Goal: Task Accomplishment & Management: Manage account settings

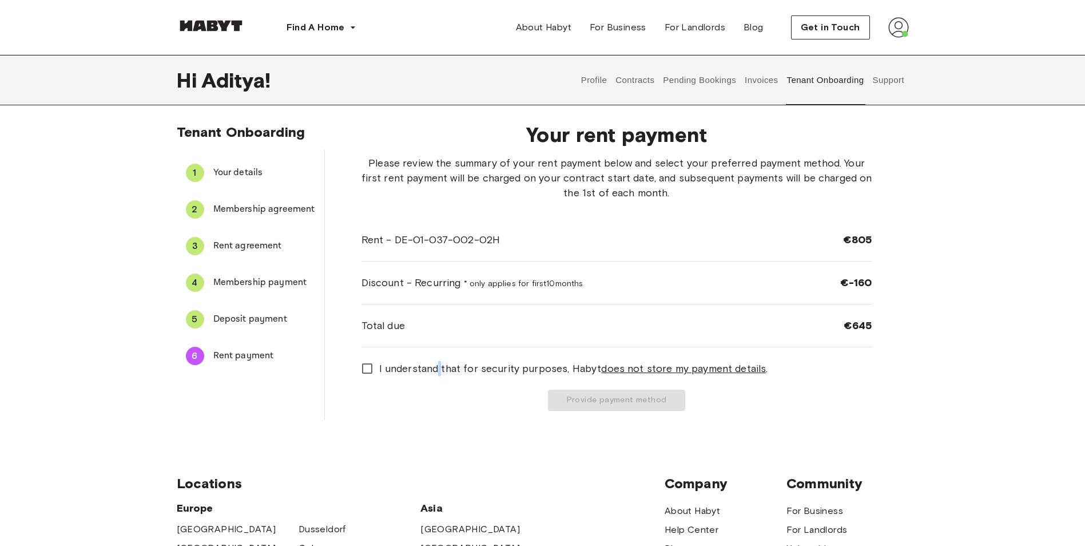
click at [439, 374] on span "I understand that for security purposes, [PERSON_NAME] does not store my paymen…" at bounding box center [573, 368] width 389 height 15
click at [402, 365] on span "I understand that for security purposes, [PERSON_NAME] does not store my paymen…" at bounding box center [573, 368] width 389 height 15
click at [561, 392] on button "Provide payment method" at bounding box center [616, 400] width 137 height 21
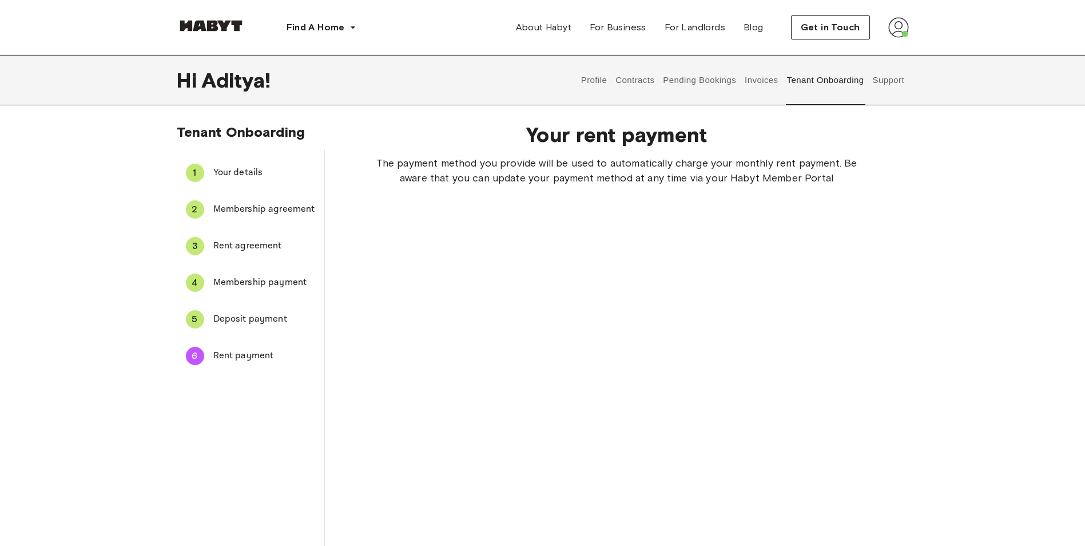
click at [448, 452] on div "The payment method you provide will be used to automatically charge your monthl…" at bounding box center [617, 432] width 511 height 553
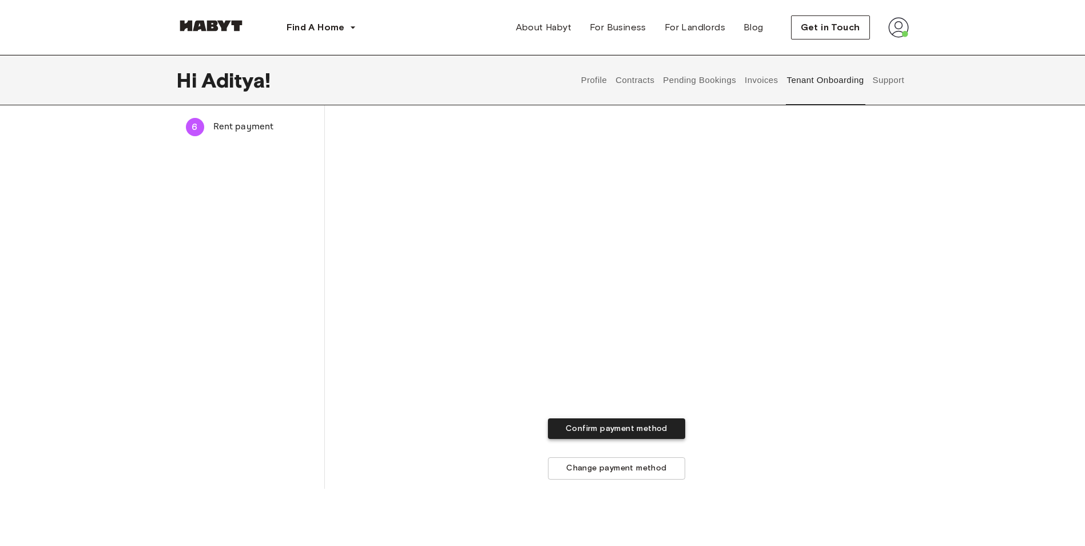
click at [644, 430] on button "Confirm payment method" at bounding box center [616, 428] width 137 height 21
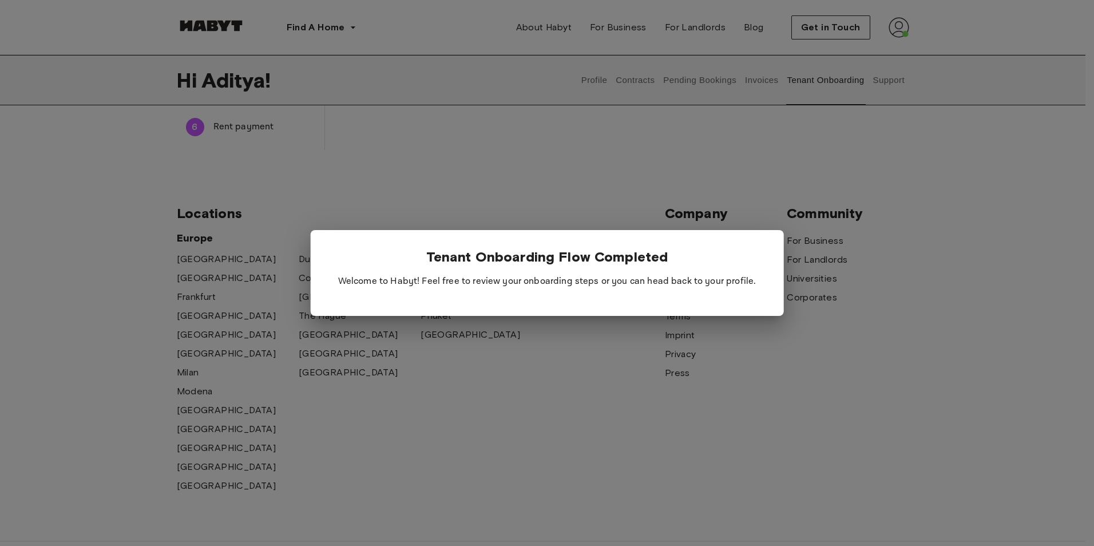
click at [565, 449] on div at bounding box center [547, 273] width 1094 height 546
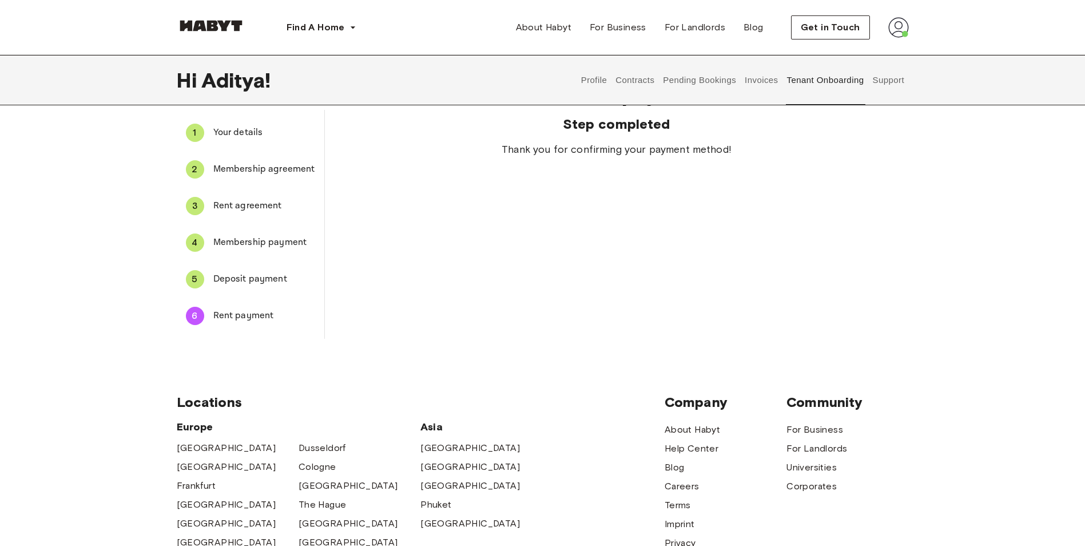
scroll to position [0, 0]
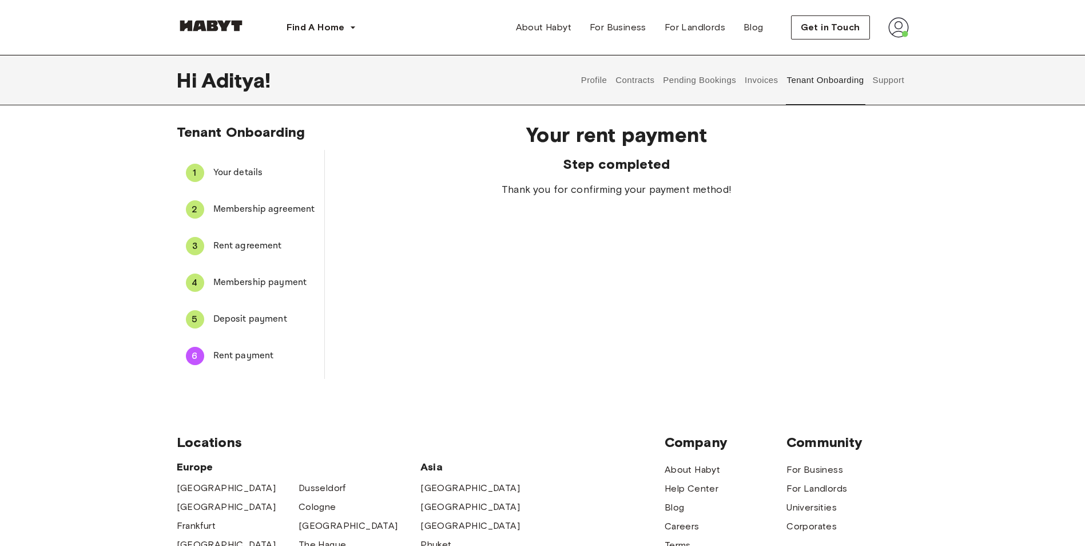
click at [764, 76] on button "Invoices" at bounding box center [762, 80] width 36 height 50
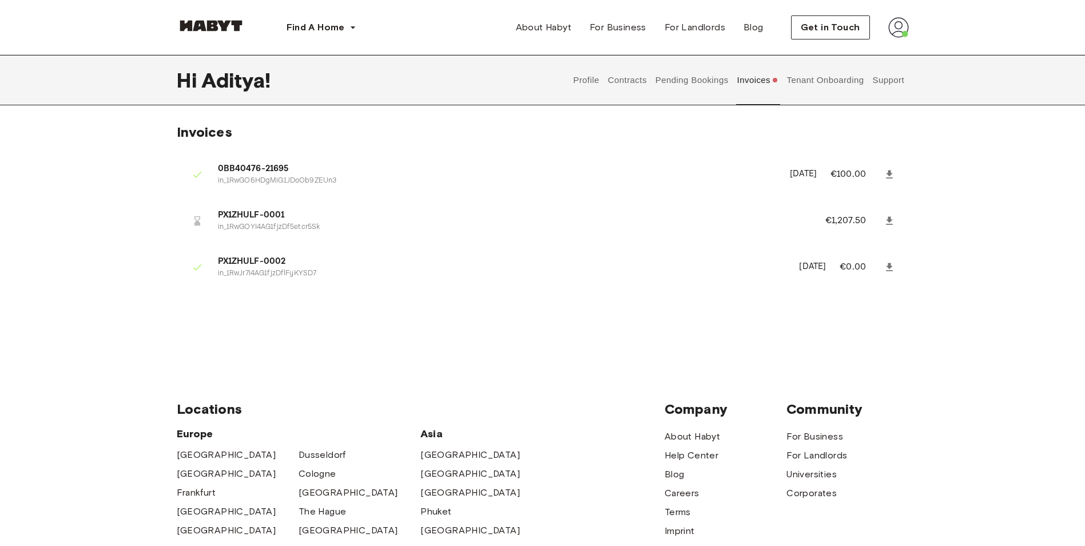
click at [627, 84] on button "Contracts" at bounding box center [627, 80] width 42 height 50
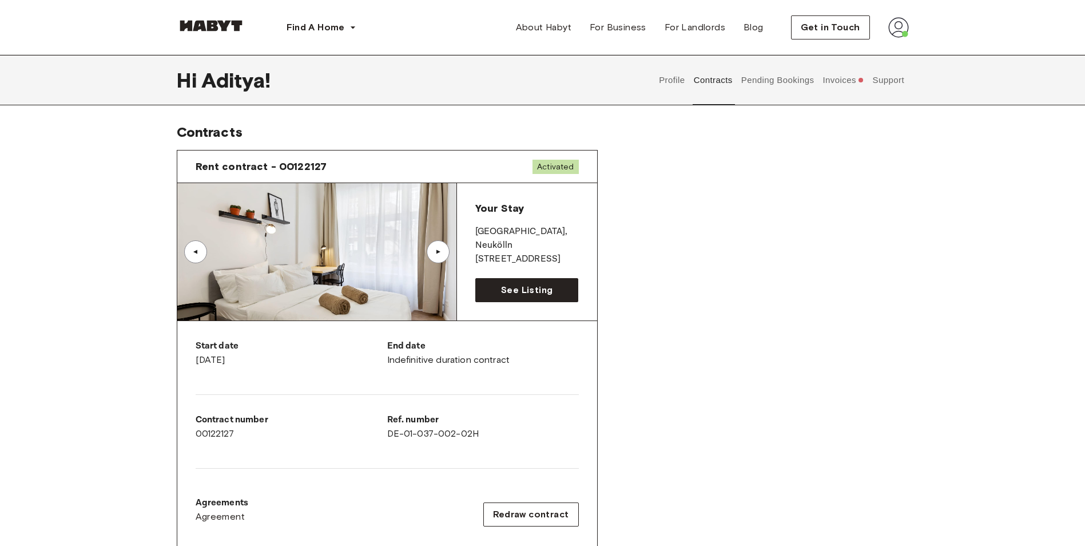
click at [849, 84] on button "Invoices" at bounding box center [843, 80] width 44 height 50
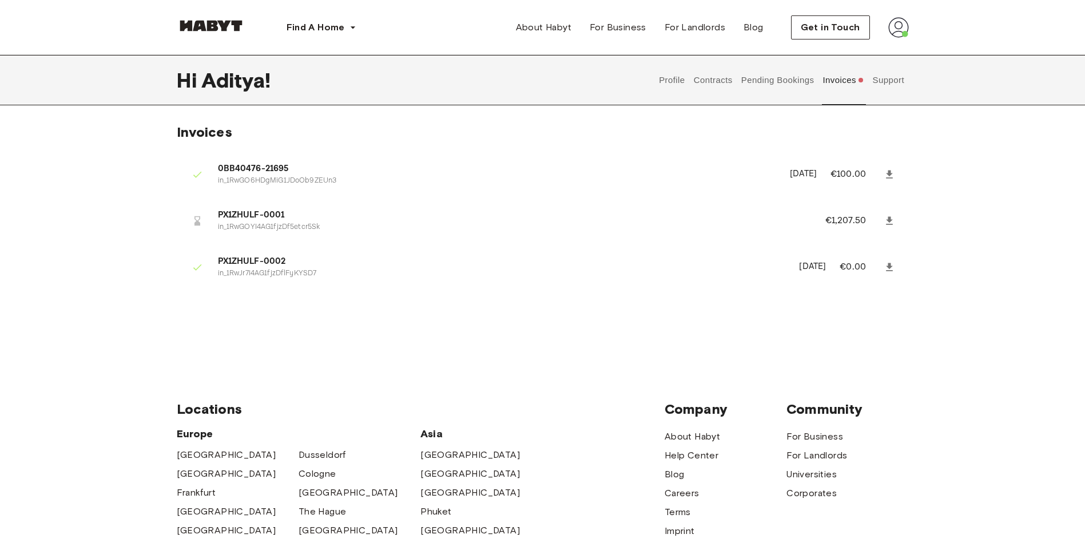
click at [749, 86] on button "Pending Bookings" at bounding box center [778, 80] width 76 height 50
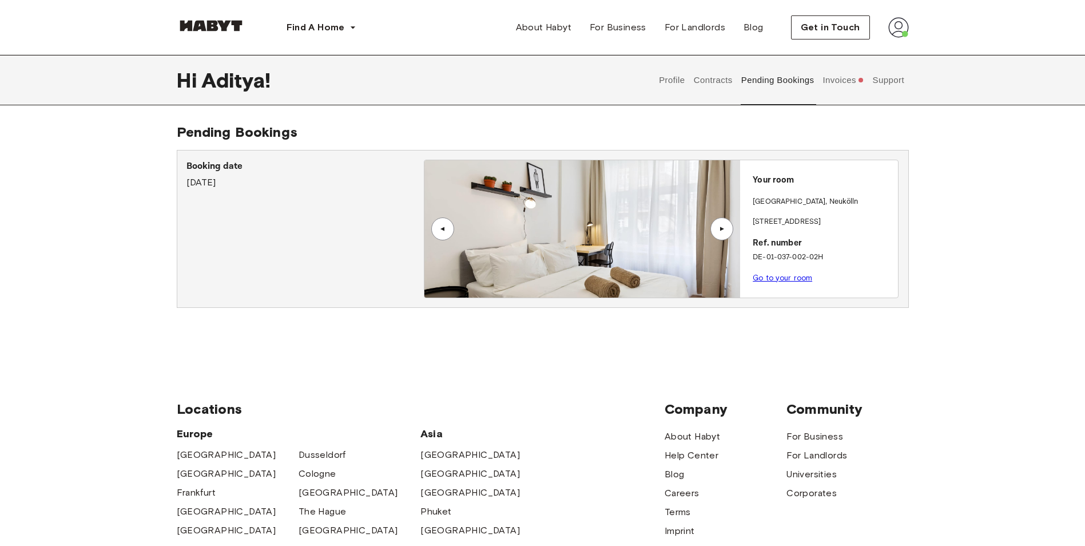
click at [726, 229] on div "▲" at bounding box center [721, 228] width 11 height 7
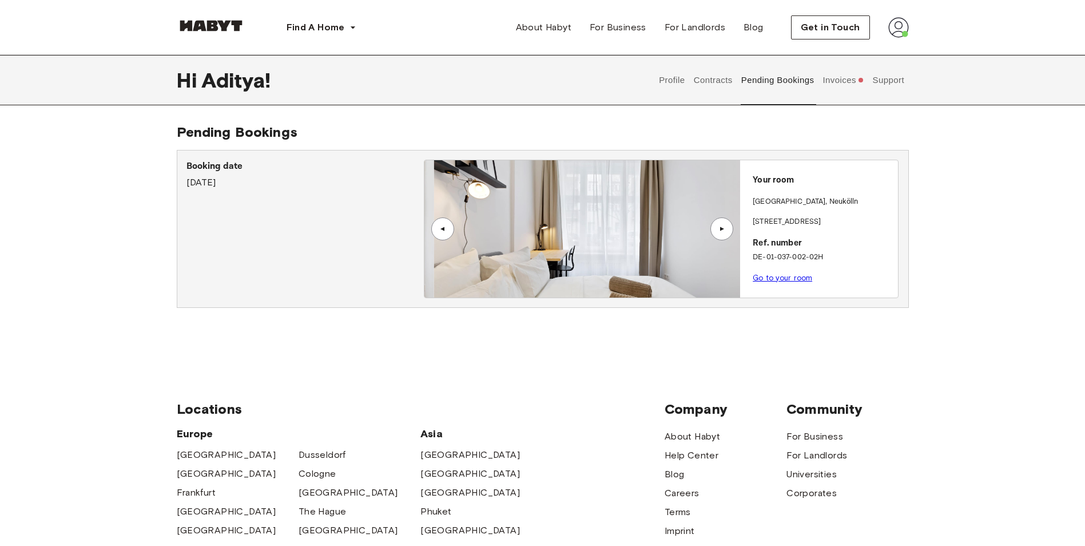
click at [726, 229] on div "▲" at bounding box center [721, 228] width 11 height 7
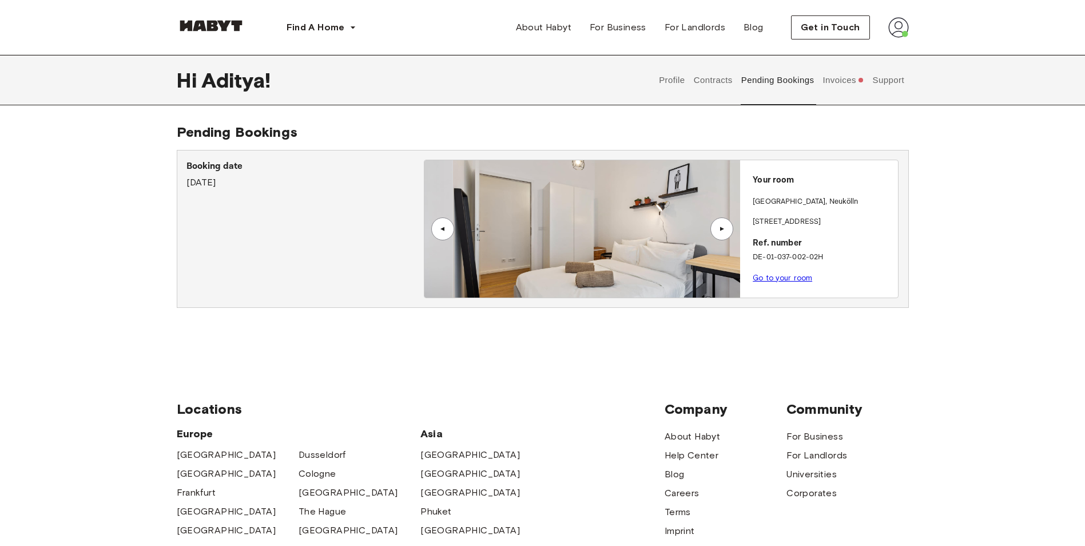
click at [726, 229] on div "▲" at bounding box center [721, 228] width 11 height 7
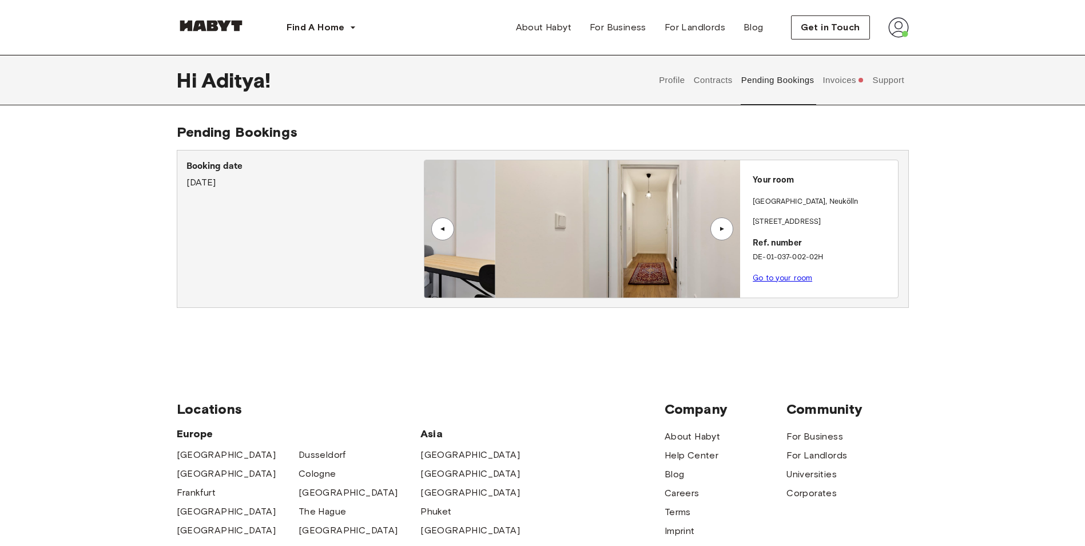
click at [726, 229] on div "▲" at bounding box center [721, 228] width 11 height 7
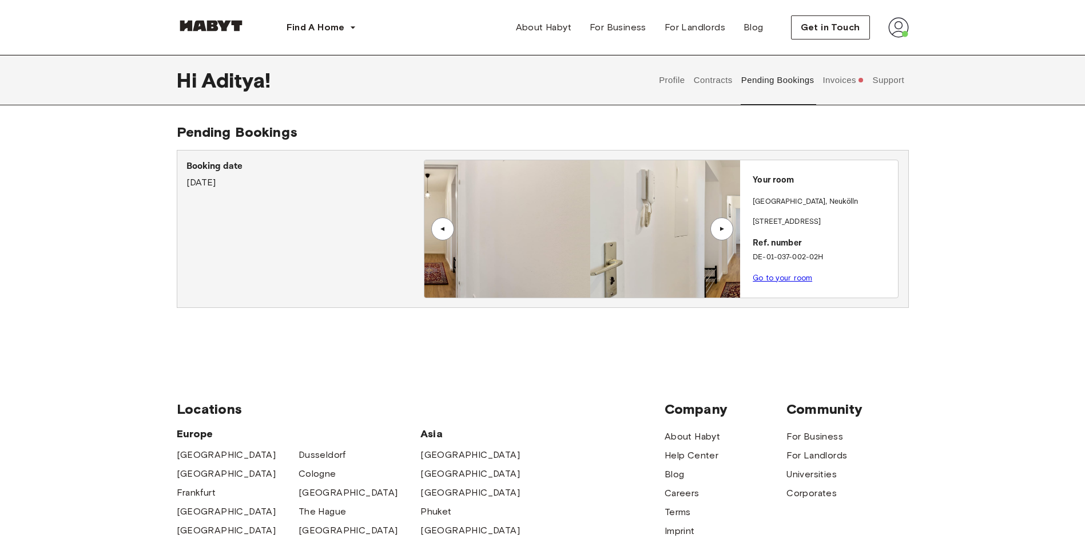
click at [726, 229] on div "▲" at bounding box center [721, 228] width 11 height 7
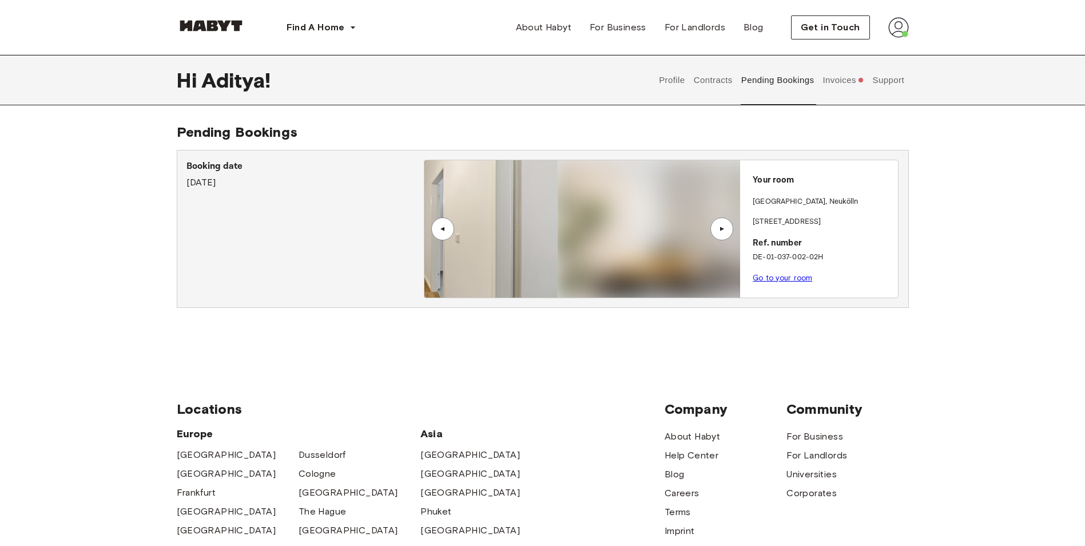
click at [726, 229] on div "▲" at bounding box center [721, 228] width 11 height 7
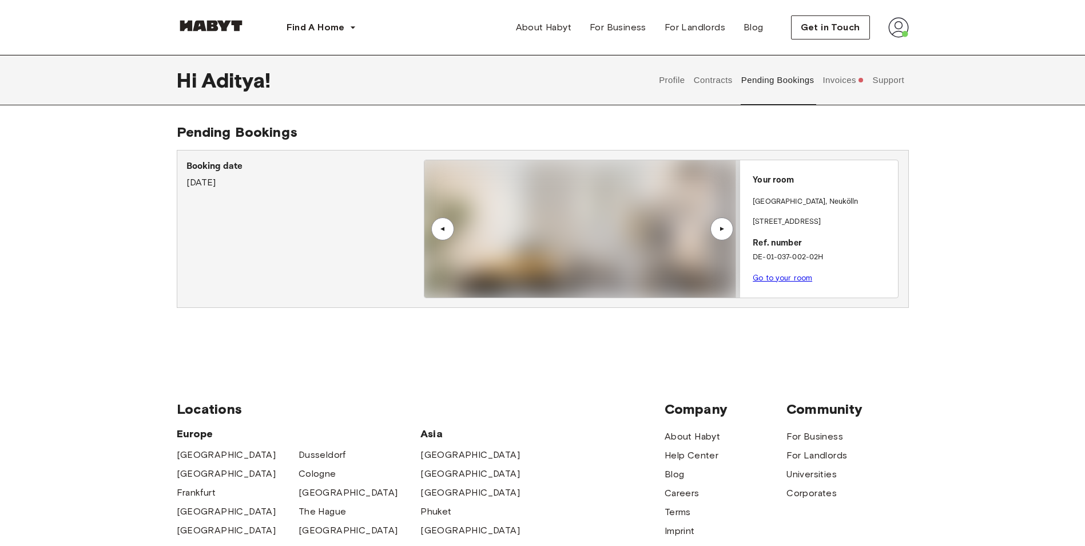
click at [726, 229] on div "▲" at bounding box center [721, 228] width 11 height 7
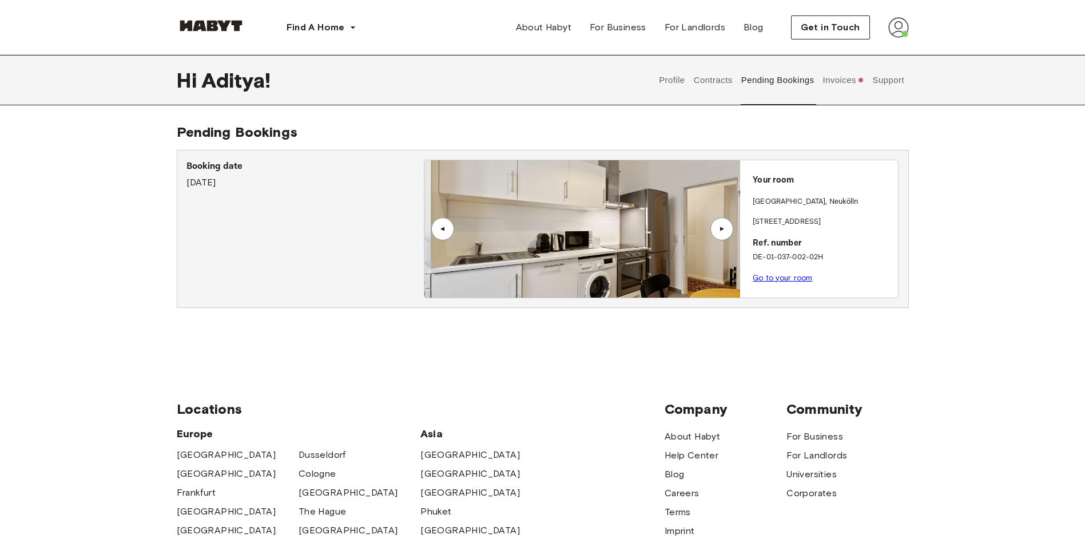
click at [673, 82] on button "Profile" at bounding box center [672, 80] width 29 height 50
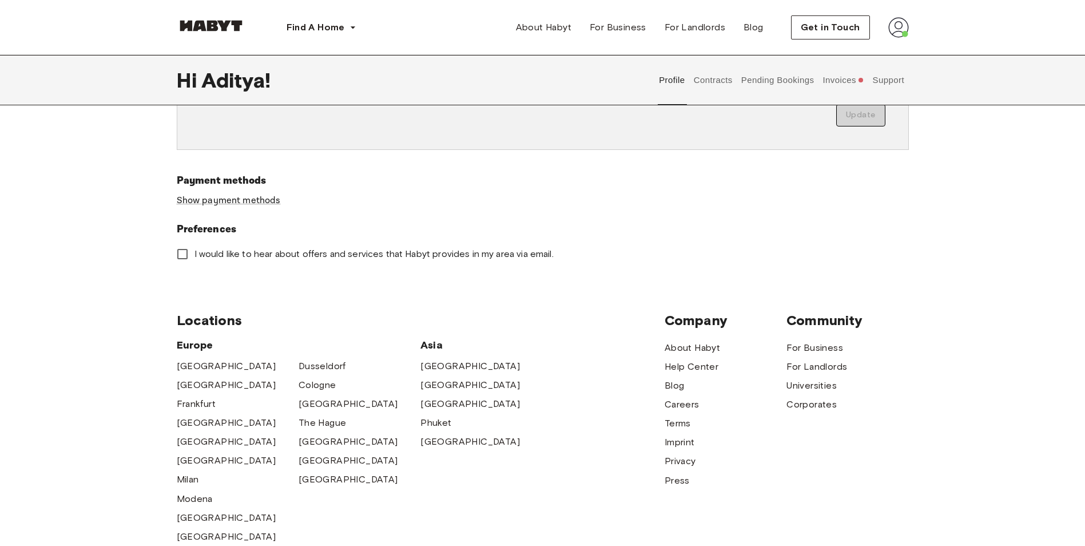
scroll to position [286, 0]
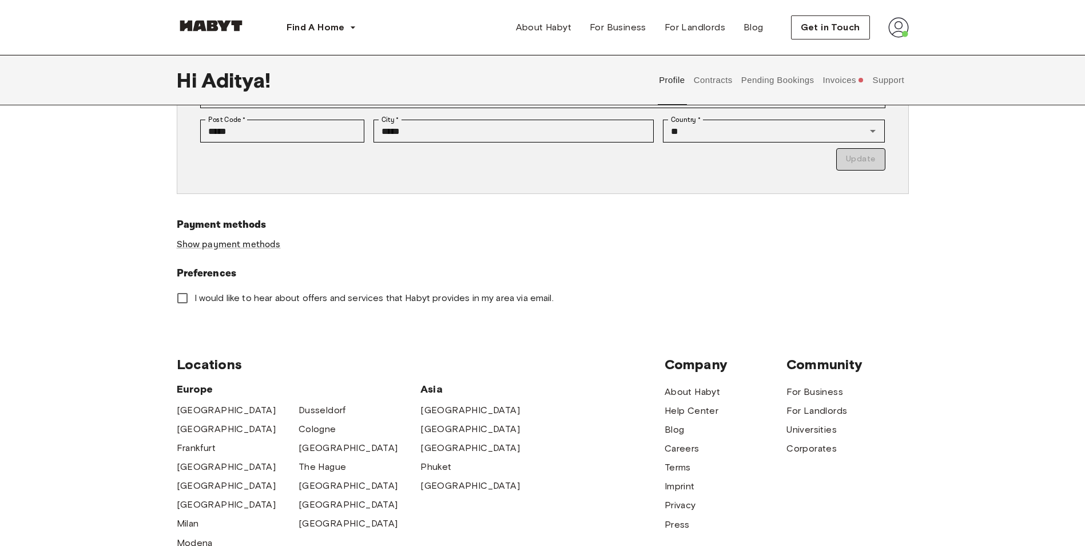
click at [716, 78] on button "Contracts" at bounding box center [713, 80] width 42 height 50
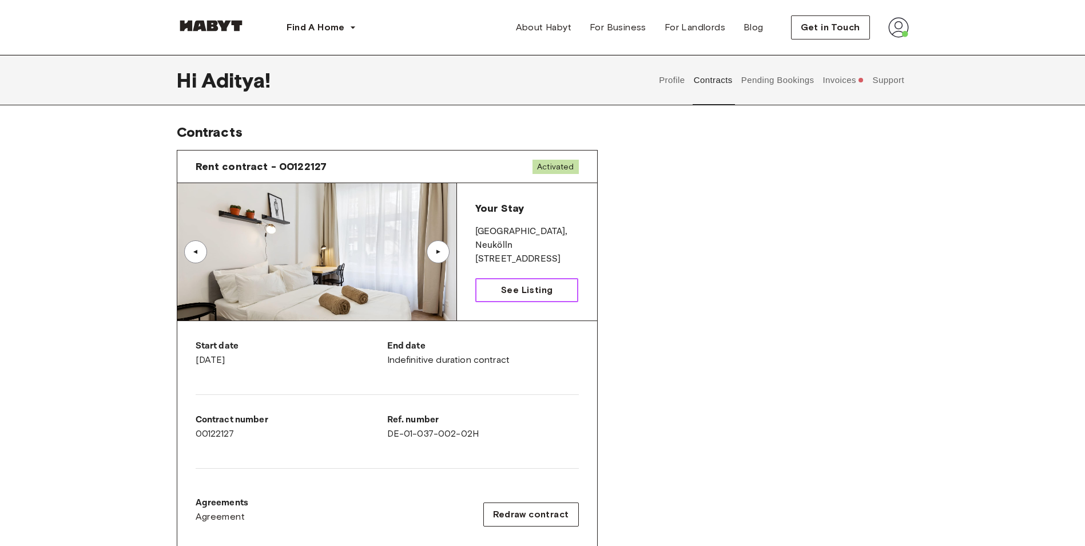
click at [512, 295] on span "See Listing" at bounding box center [526, 290] width 51 height 14
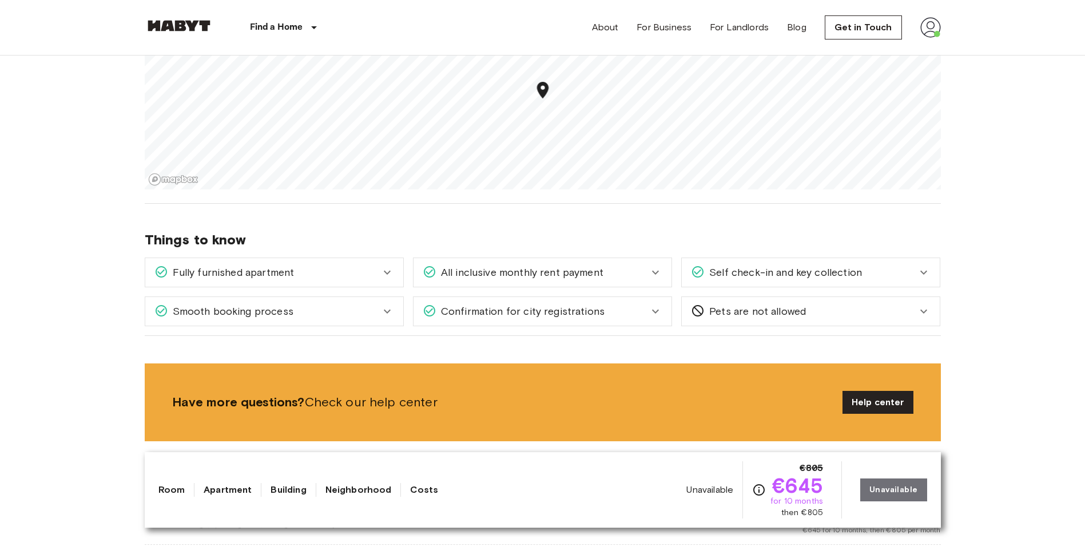
scroll to position [972, 0]
drag, startPoint x: 508, startPoint y: 124, endPoint x: 519, endPoint y: 145, distance: 23.8
click at [519, 145] on icon "Map marker" at bounding box center [519, 142] width 11 height 17
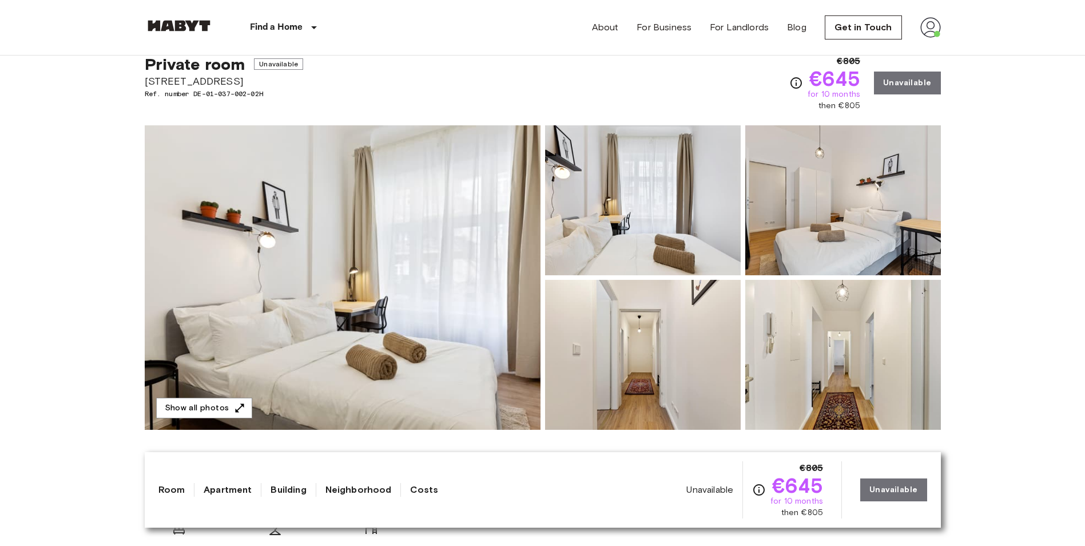
scroll to position [0, 0]
